Goal: Transaction & Acquisition: Purchase product/service

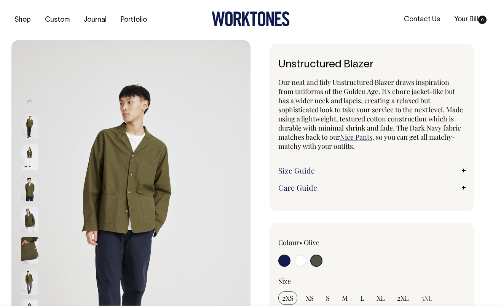
select select "Olive"
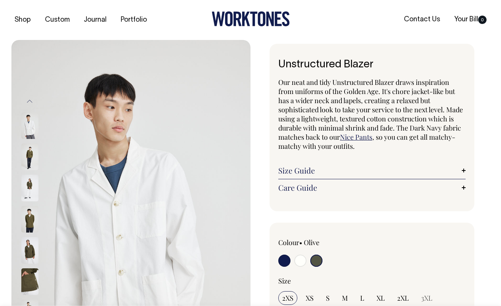
click at [34, 64] on div "Previous Next" at bounding box center [40, 219] width 38 height 358
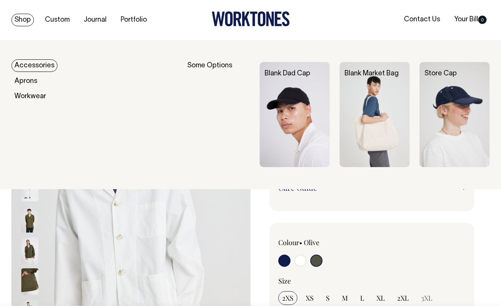
click at [23, 16] on link "Shop" at bounding box center [22, 20] width 22 height 13
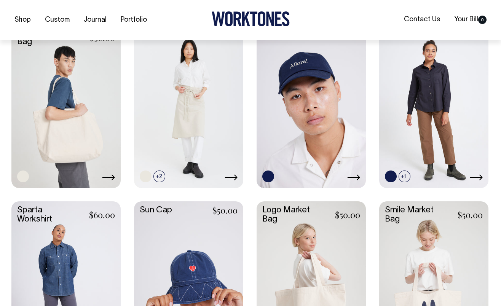
click at [84, 128] on link at bounding box center [65, 105] width 109 height 162
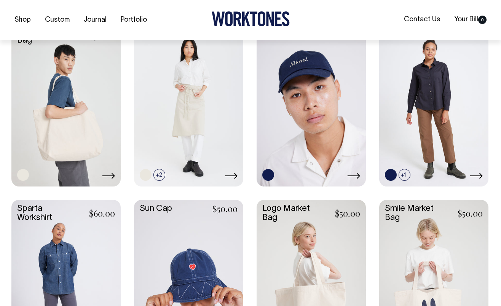
scroll to position [909, 0]
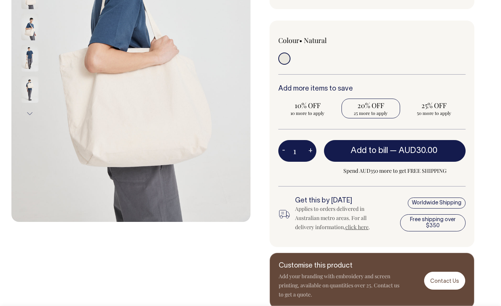
scroll to position [177, 0]
